Goal: Transaction & Acquisition: Purchase product/service

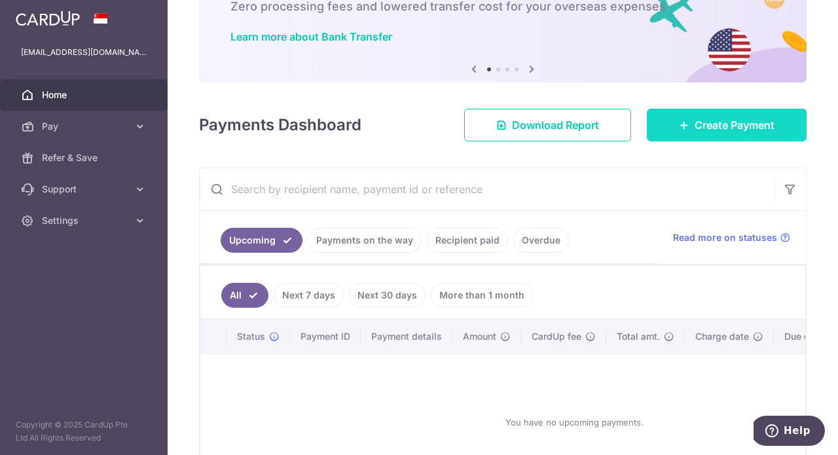
click at [695, 131] on span "Create Payment" at bounding box center [735, 125] width 80 height 16
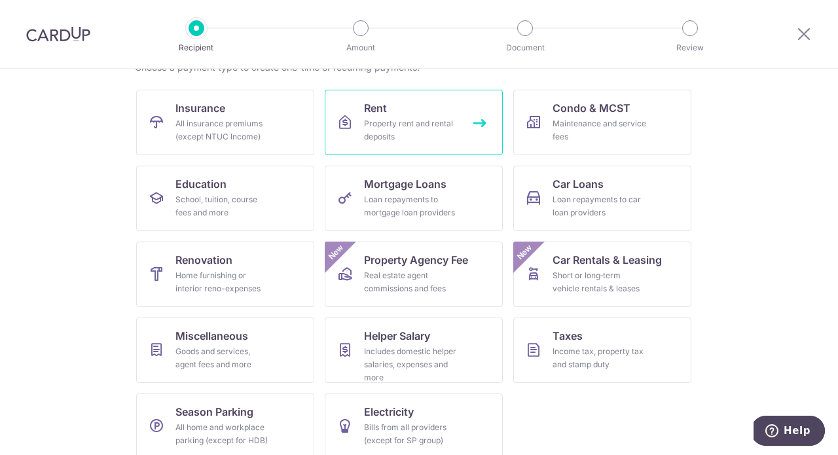
scroll to position [118, 0]
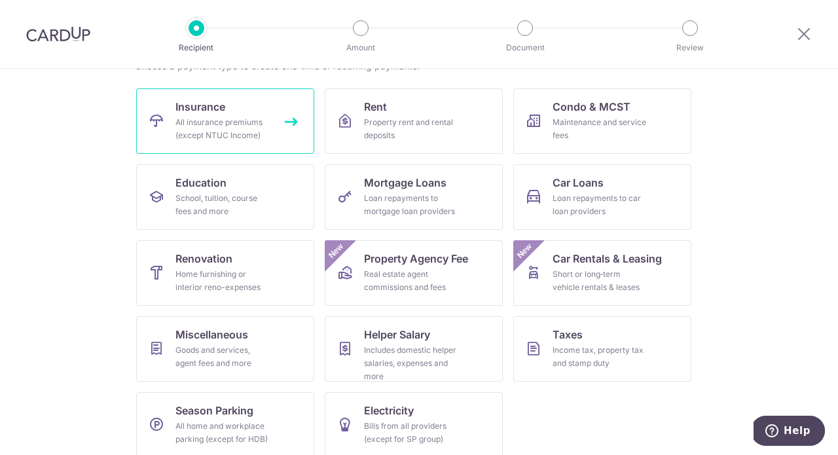
click at [264, 112] on link "Insurance All insurance premiums (except NTUC Income)" at bounding box center [225, 120] width 178 height 65
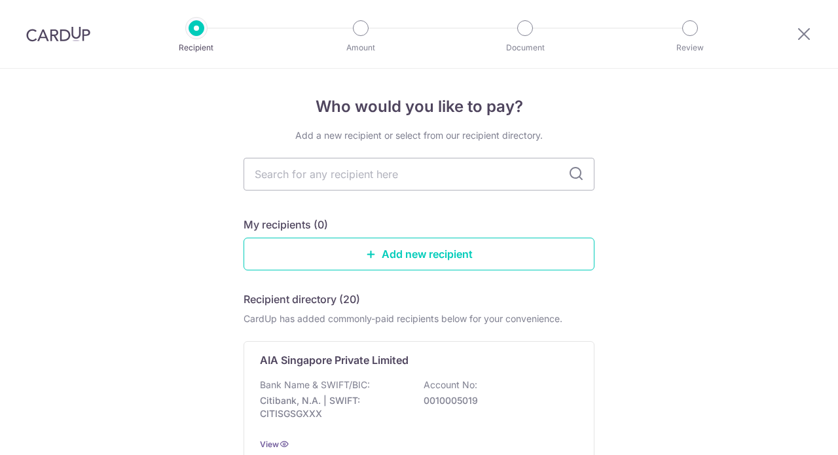
click at [399, 259] on link "Add new recipient" at bounding box center [419, 254] width 351 height 33
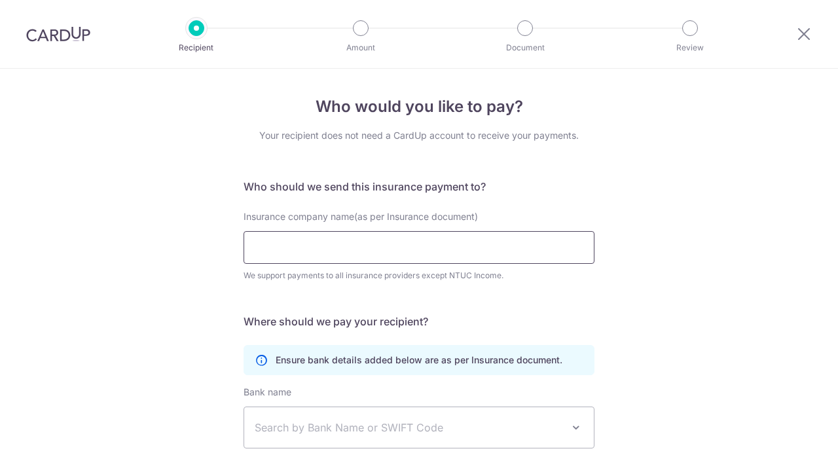
click at [409, 247] on input "Insurance company name(as per Insurance document)" at bounding box center [419, 247] width 351 height 33
type input "a"
click at [162, 206] on div "Who would you like to pay? Your recipient does not need a CardUp account to rec…" at bounding box center [419, 355] width 838 height 572
click at [426, 263] on input "Insurance company name(as per Insurance document)" at bounding box center [419, 247] width 351 height 33
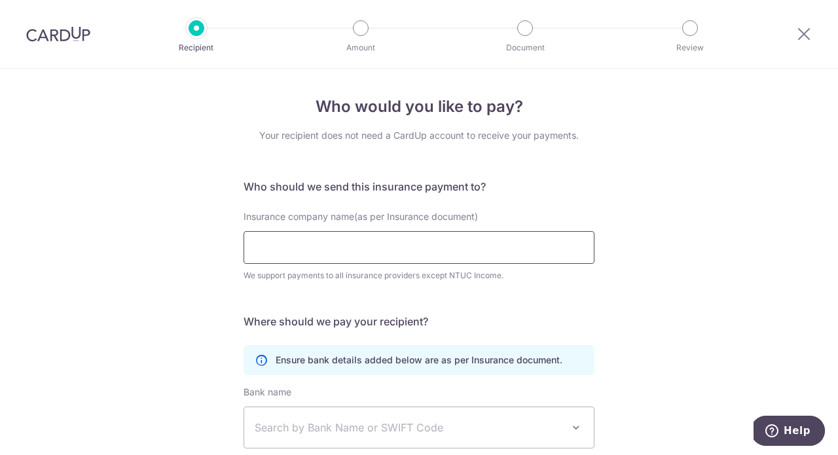
type input "a"
click at [320, 244] on input "AIA" at bounding box center [419, 247] width 351 height 33
type input "A"
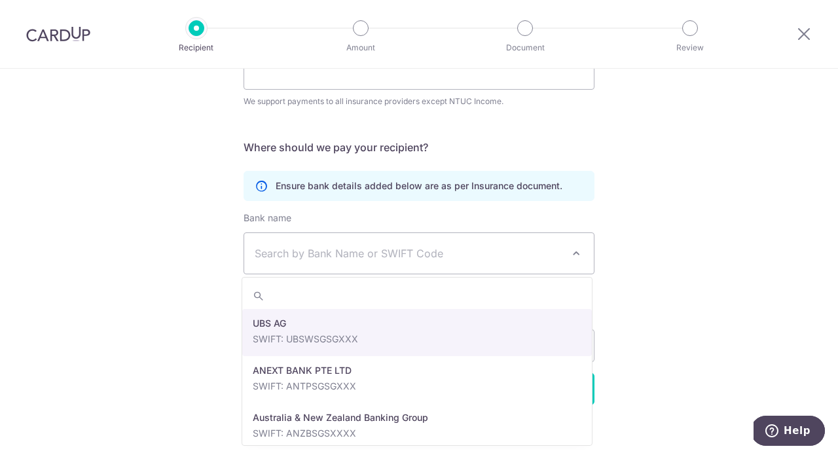
click at [458, 269] on span "Search by Bank Name or SWIFT Code" at bounding box center [419, 253] width 350 height 41
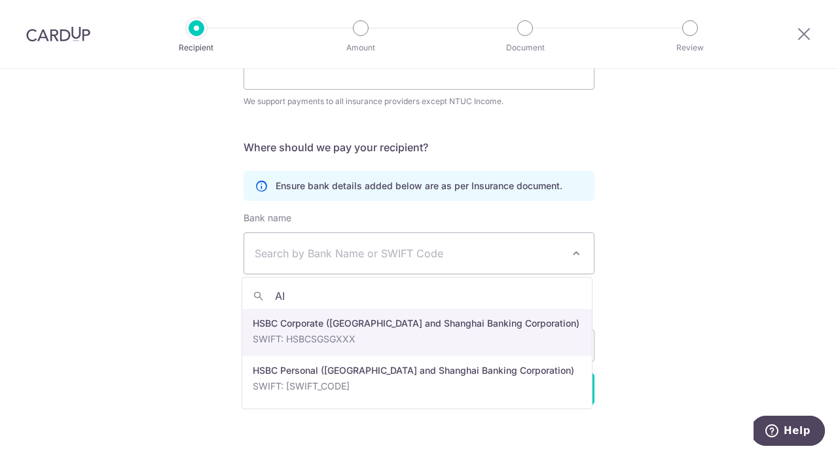
type input "A"
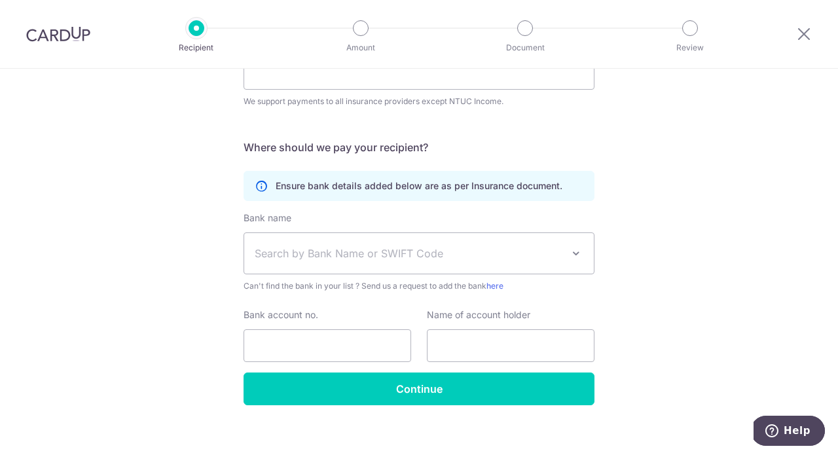
click at [194, 237] on div "Who would you like to pay? Your recipient does not need a CardUp account to rec…" at bounding box center [419, 181] width 838 height 572
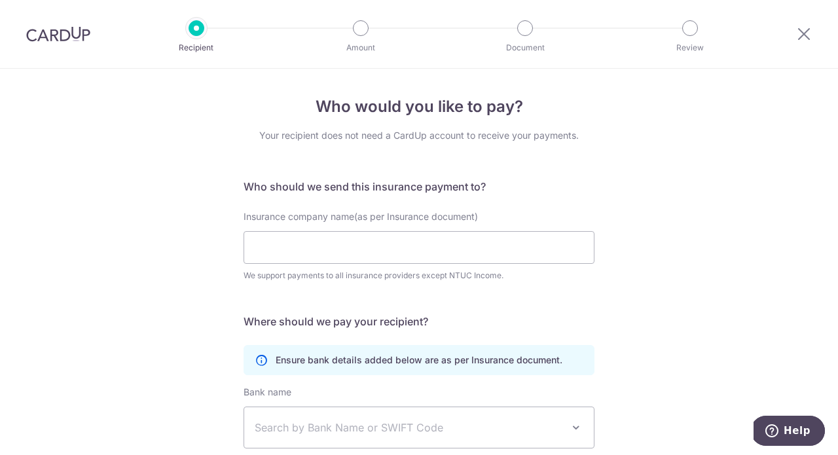
scroll to position [0, 0]
click at [788, 32] on div at bounding box center [804, 34] width 68 height 68
click at [799, 31] on icon at bounding box center [804, 34] width 16 height 16
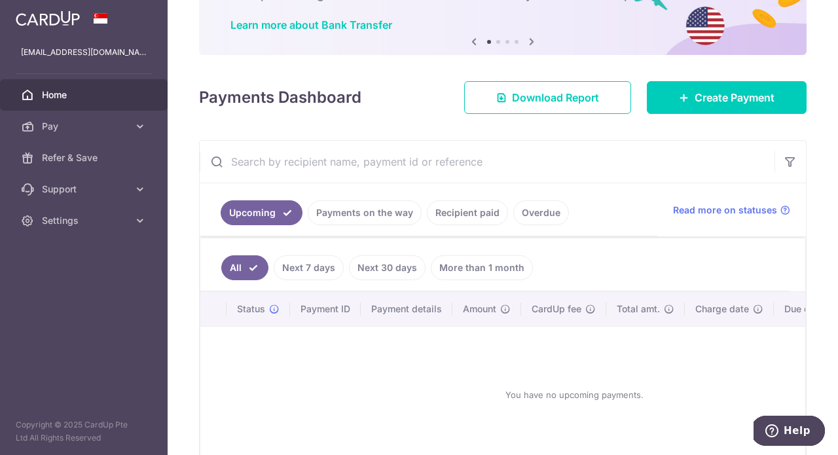
scroll to position [98, 0]
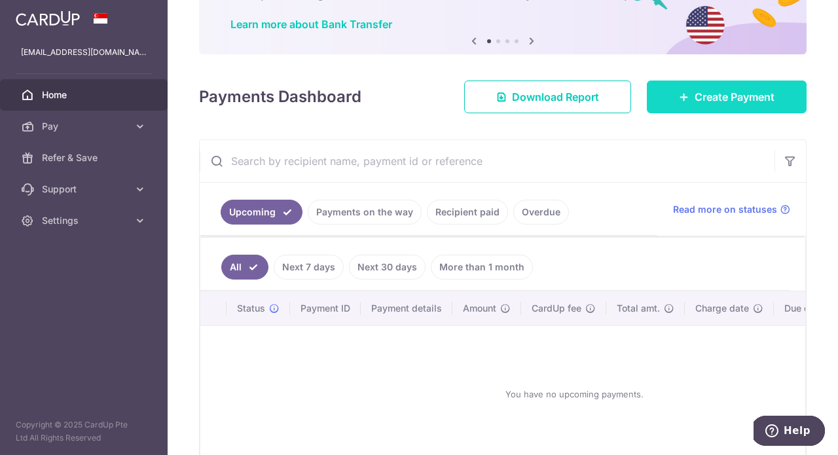
click at [702, 101] on span "Create Payment" at bounding box center [735, 97] width 80 height 16
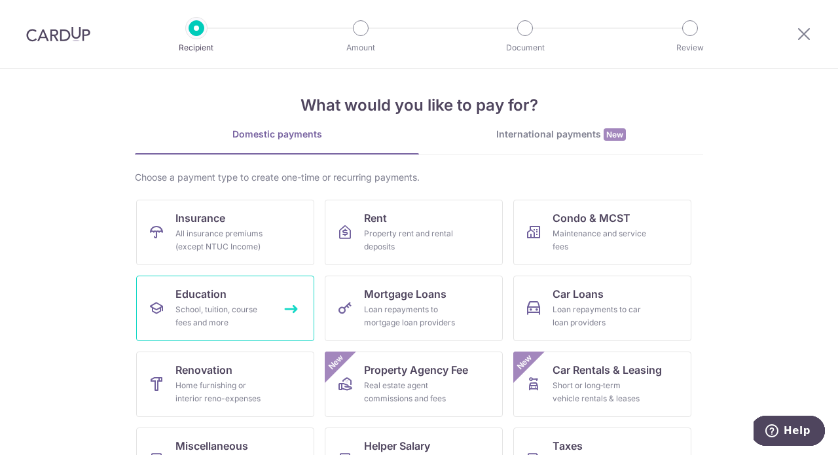
scroll to position [5, 0]
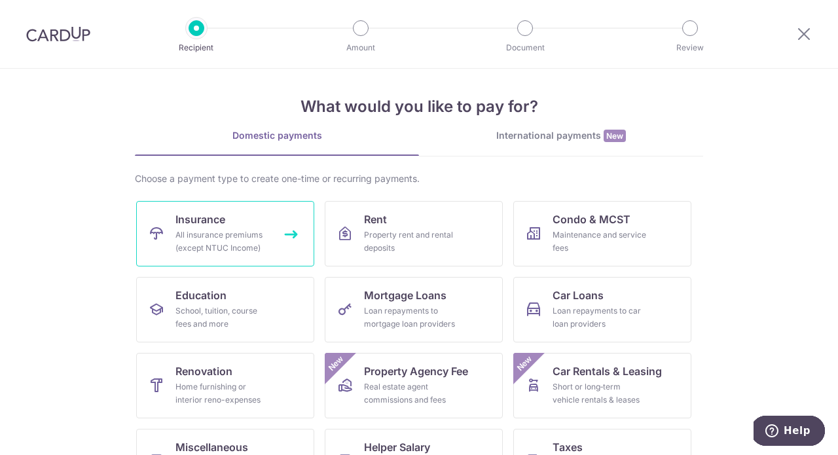
click at [232, 228] on div "All insurance premiums (except NTUC Income)" at bounding box center [222, 241] width 94 height 26
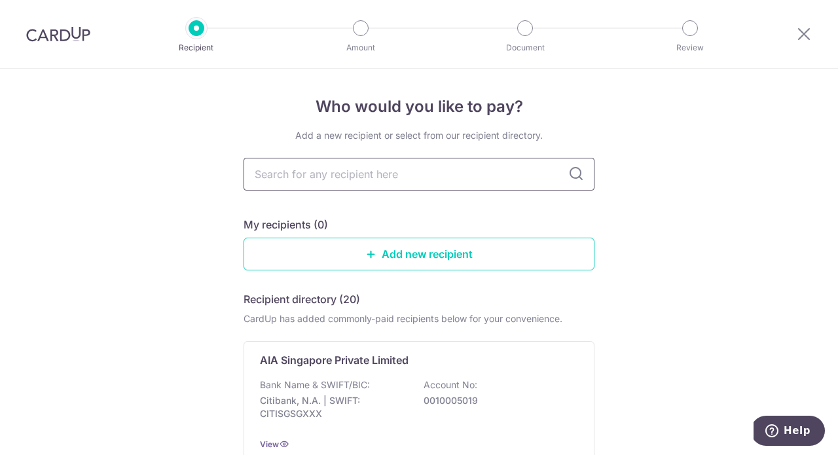
click at [532, 178] on input "text" at bounding box center [419, 174] width 351 height 33
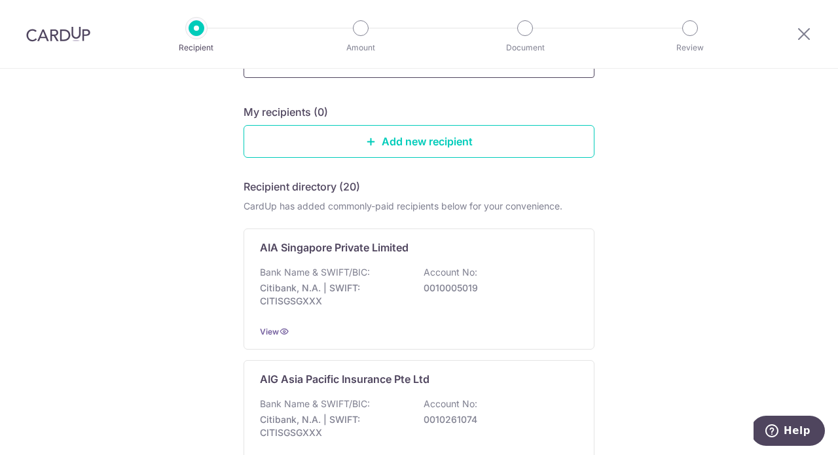
scroll to position [115, 0]
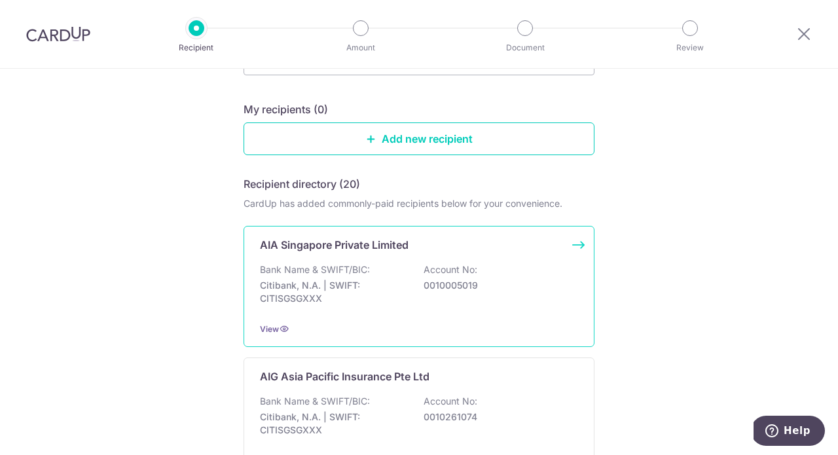
click at [462, 300] on div "Bank Name & SWIFT/BIC: Citibank, N.A. | SWIFT: CITISGSGXXX Account No: 00100050…" at bounding box center [419, 287] width 318 height 48
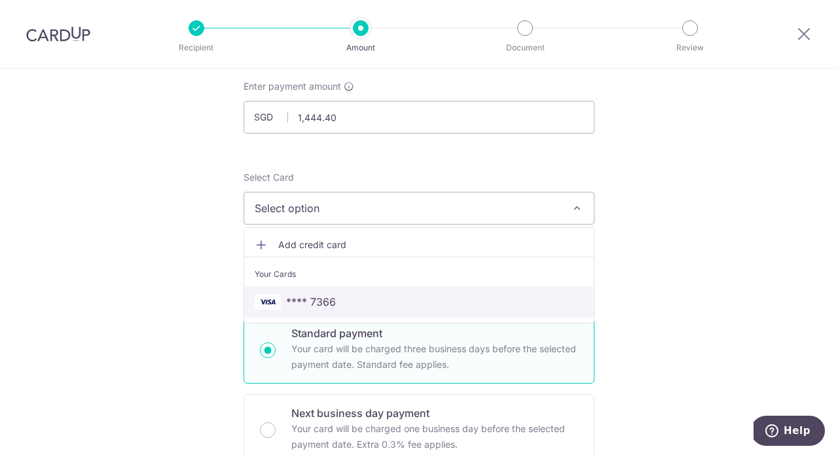
click at [343, 297] on span "**** 7366" at bounding box center [419, 302] width 329 height 16
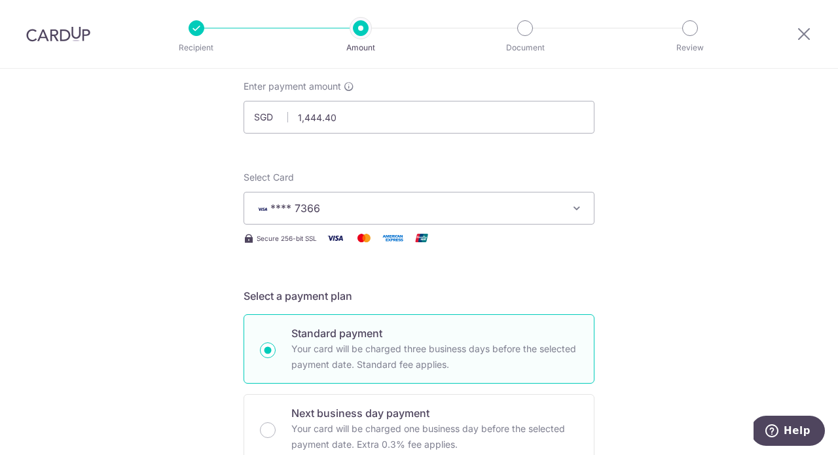
scroll to position [390, 0]
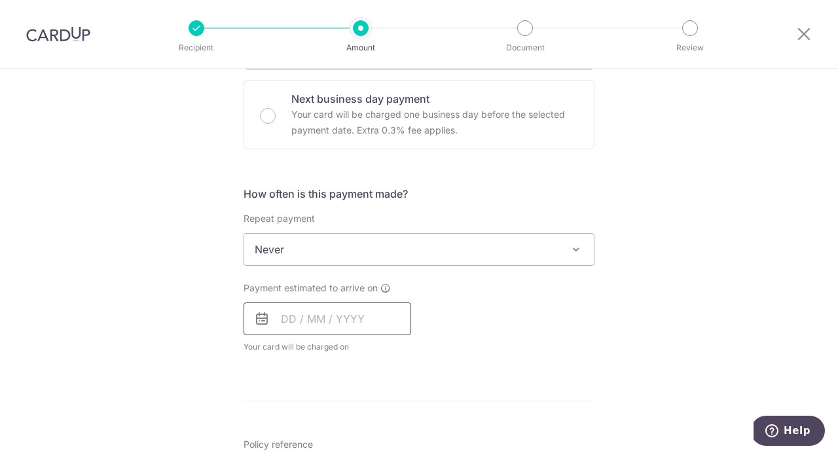
click at [316, 327] on input "text" at bounding box center [328, 318] width 168 height 33
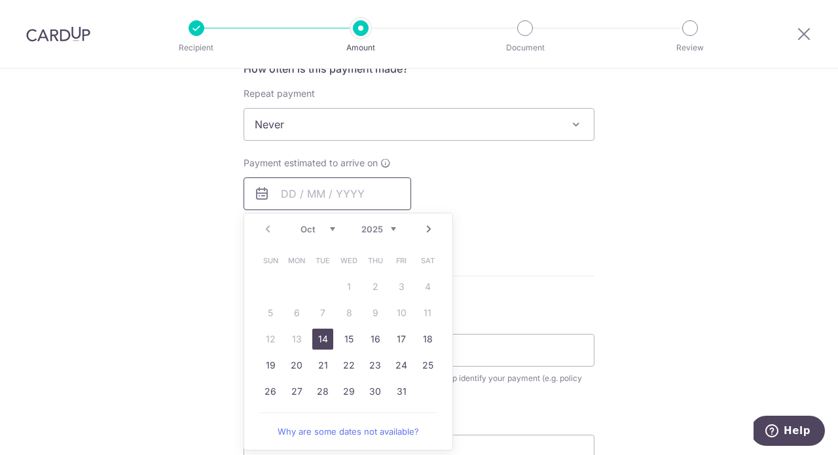
scroll to position [515, 0]
click at [320, 366] on link "21" at bounding box center [322, 364] width 21 height 21
type input "[DATE]"
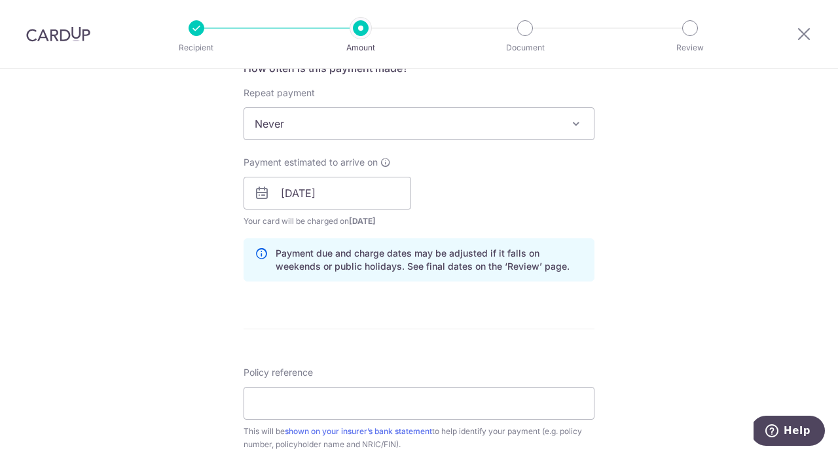
click at [596, 306] on div "Tell us more about your payment Enter payment amount SGD 1,444.40 1444.40 Selec…" at bounding box center [419, 173] width 838 height 1238
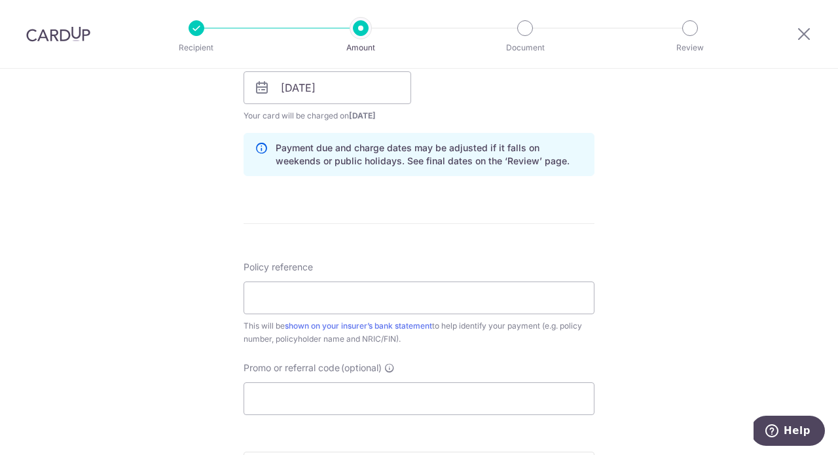
scroll to position [676, 0]
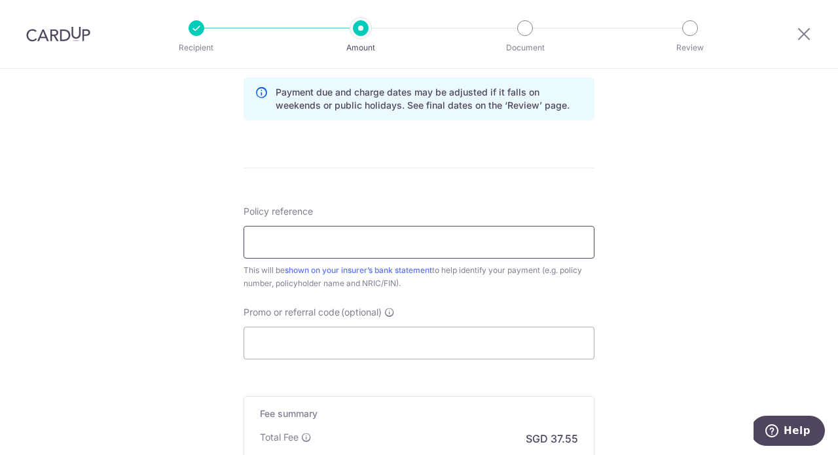
click at [487, 242] on input "Policy reference" at bounding box center [419, 242] width 351 height 33
type input "L542990704"
click at [432, 340] on input "Promo or referral code (optional)" at bounding box center [419, 343] width 351 height 33
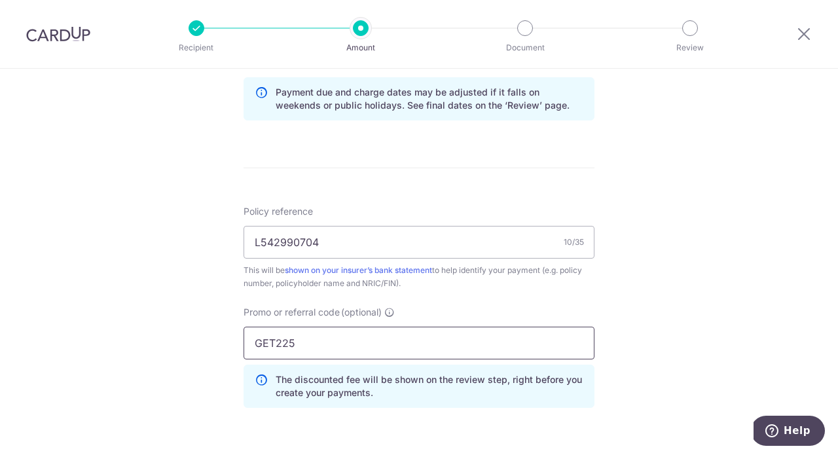
type input "GET225"
click at [686, 339] on div "Tell us more about your payment Enter payment amount SGD 1,444.40 1444.40 Selec…" at bounding box center [419, 40] width 838 height 1297
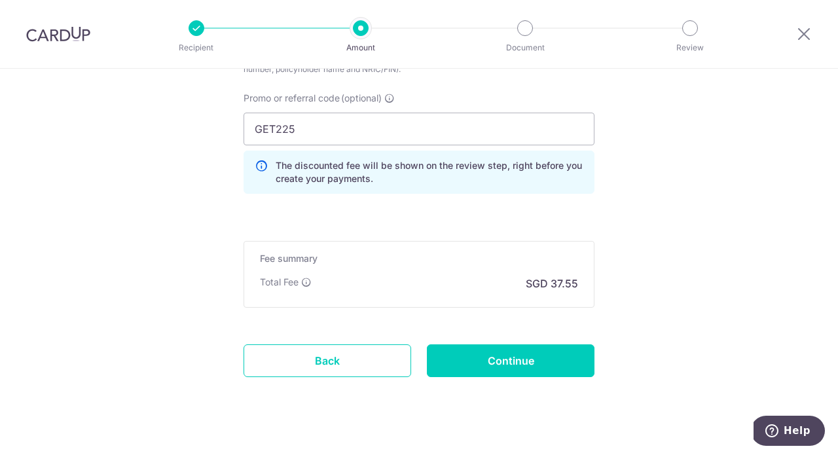
scroll to position [891, 0]
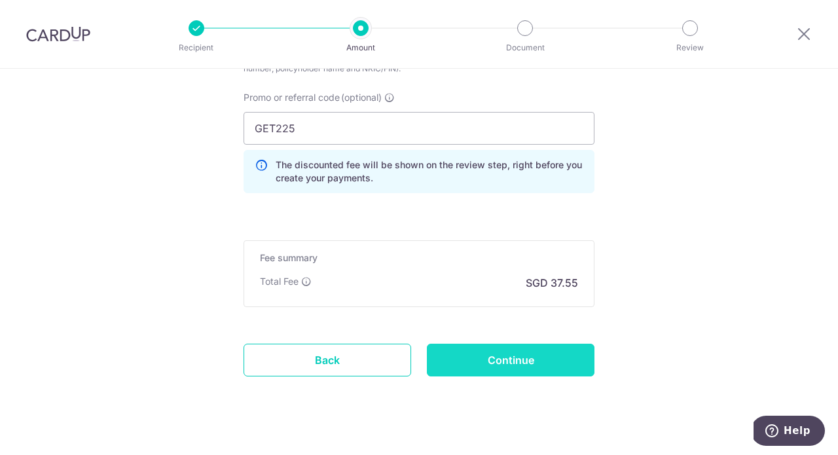
click at [511, 365] on input "Continue" at bounding box center [511, 360] width 168 height 33
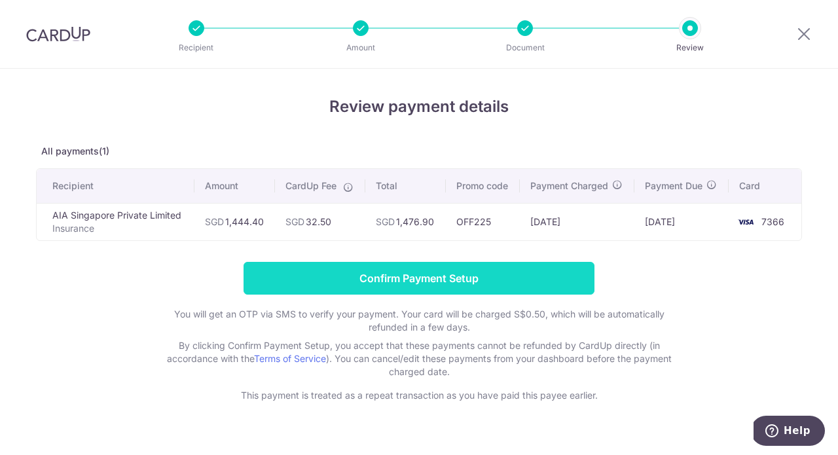
click at [488, 276] on input "Confirm Payment Setup" at bounding box center [419, 278] width 351 height 33
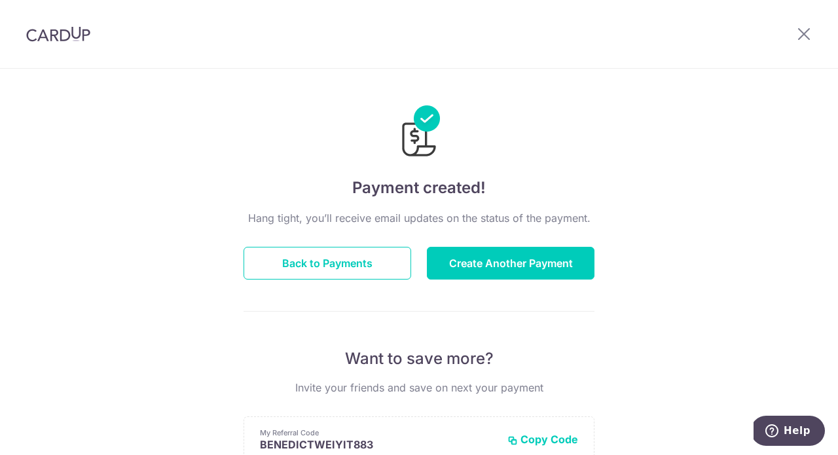
click at [361, 246] on div "Hang tight, you’ll receive email updates on the status of the payment. Back to …" at bounding box center [419, 458] width 351 height 496
click at [355, 260] on button "Back to Payments" at bounding box center [328, 263] width 168 height 33
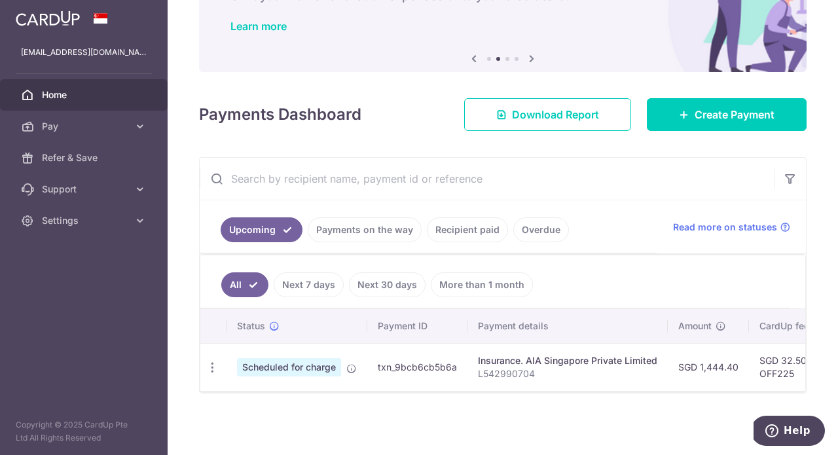
click at [472, 217] on link "Recipient paid" at bounding box center [467, 229] width 81 height 25
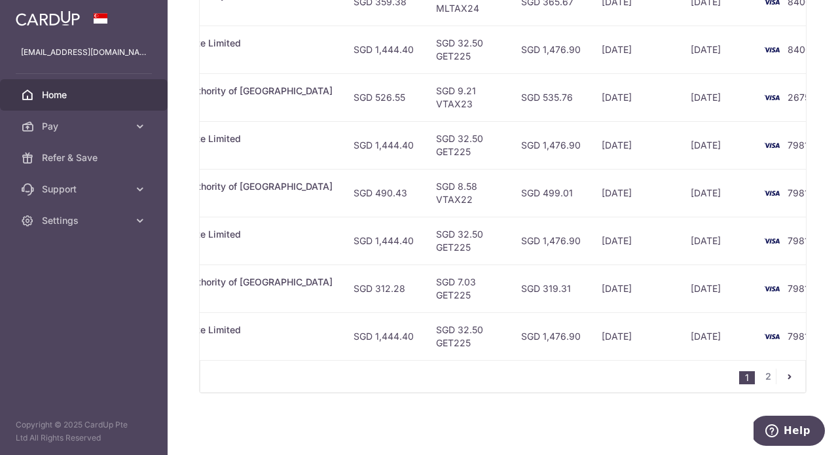
scroll to position [0, 382]
click at [765, 378] on link "2" at bounding box center [768, 377] width 16 height 16
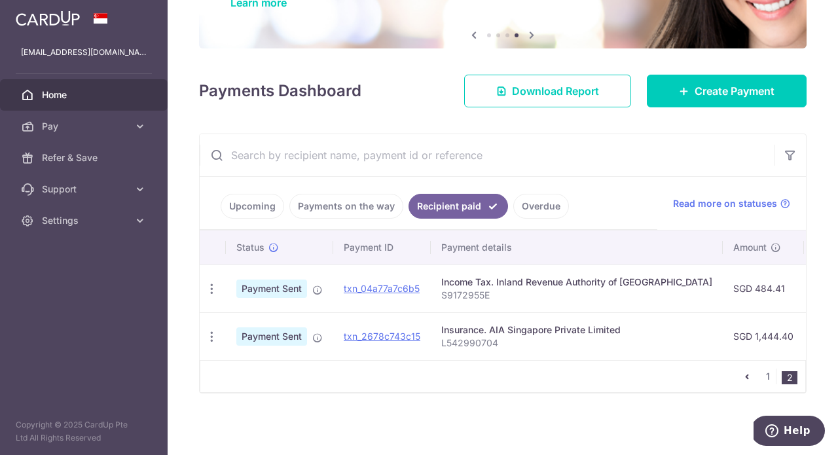
scroll to position [0, 0]
click at [745, 382] on icon "pager" at bounding box center [747, 376] width 10 height 10
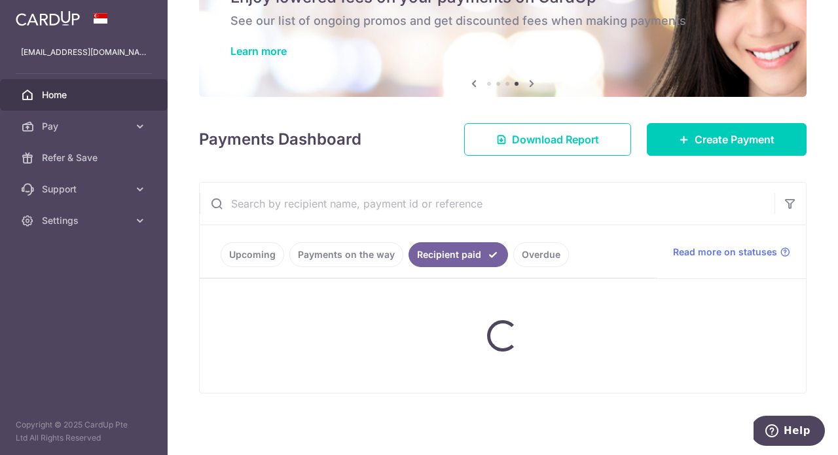
click at [342, 261] on link "Payments on the way" at bounding box center [346, 254] width 114 height 25
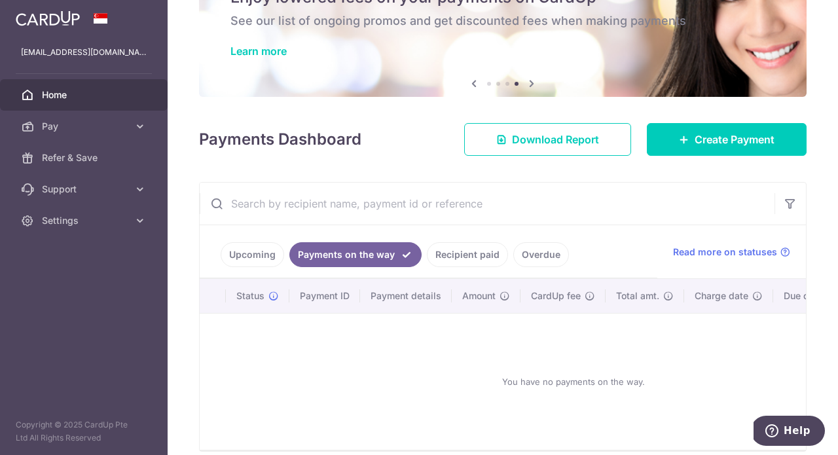
click at [258, 256] on link "Upcoming" at bounding box center [253, 254] width 64 height 25
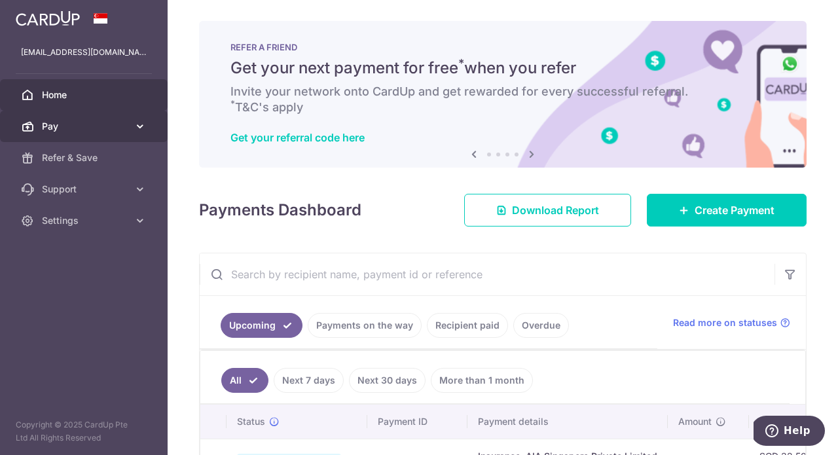
scroll to position [0, 0]
click at [134, 126] on icon at bounding box center [140, 126] width 13 height 13
click at [136, 137] on link "Pay" at bounding box center [84, 126] width 168 height 31
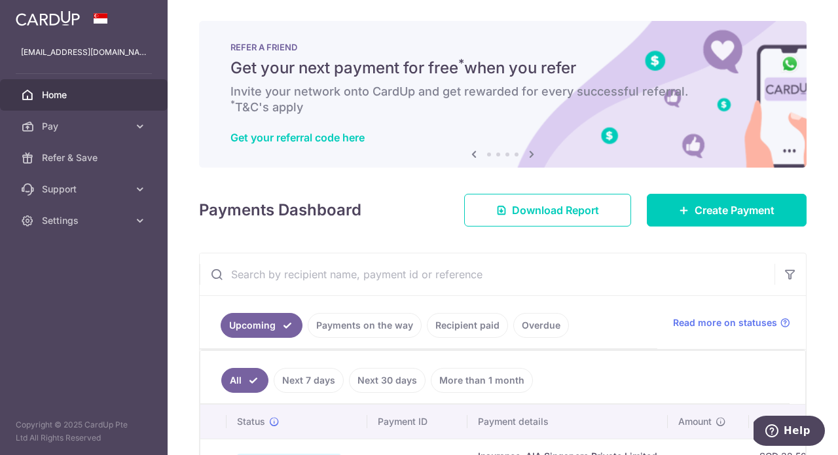
click at [70, 96] on span "Home" at bounding box center [85, 94] width 86 height 13
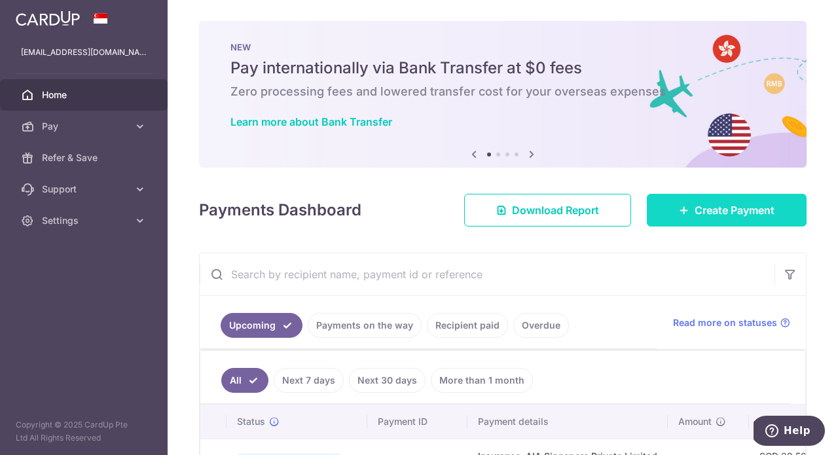
click at [720, 209] on span "Create Payment" at bounding box center [735, 210] width 80 height 16
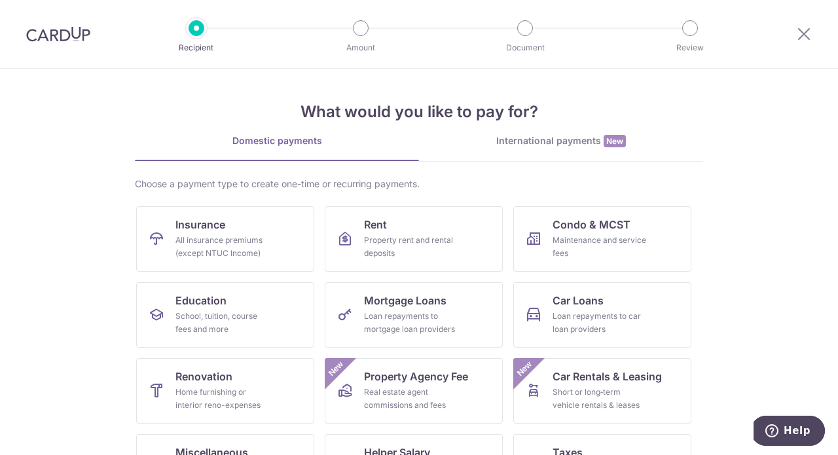
click at [520, 154] on link "International payments New" at bounding box center [561, 147] width 284 height 27
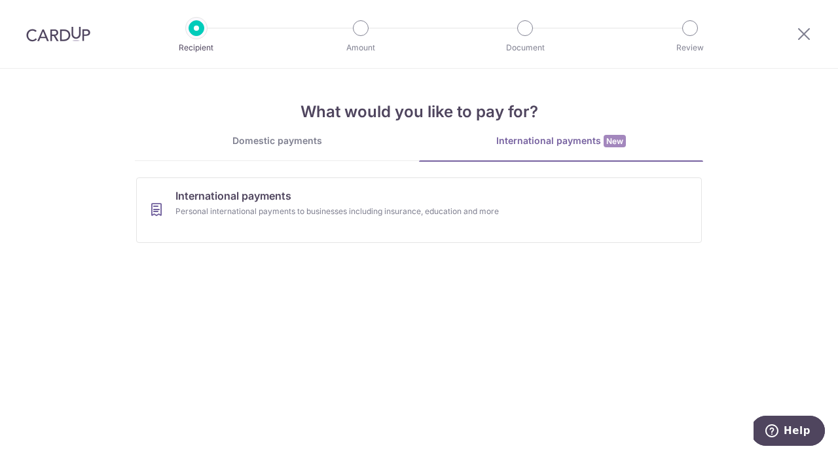
click at [319, 146] on div "Domestic payments" at bounding box center [277, 140] width 284 height 13
